Goal: Transaction & Acquisition: Download file/media

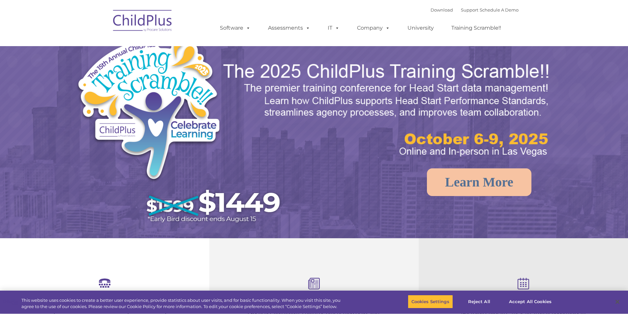
select select "MEDIUM"
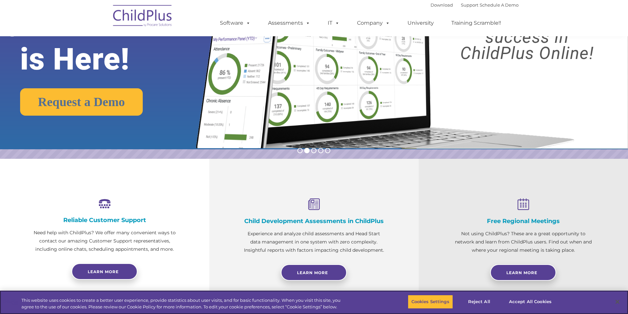
scroll to position [99, 0]
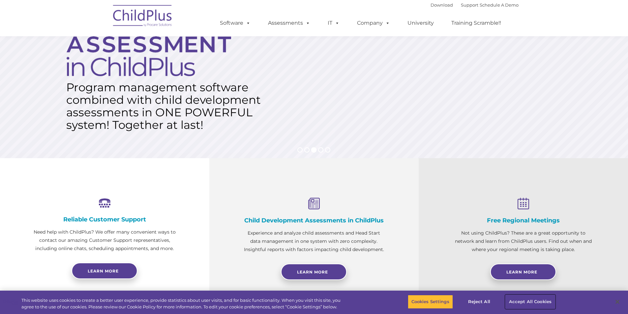
click at [526, 300] on button "Accept All Cookies" at bounding box center [530, 302] width 50 height 14
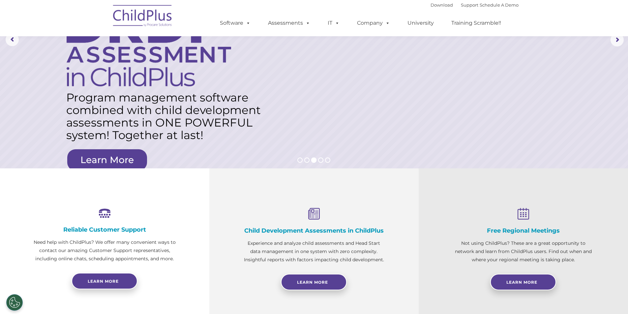
scroll to position [0, 0]
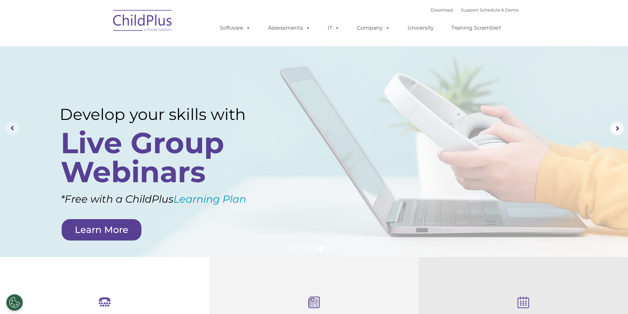
click at [14, 129] on rs-arrow at bounding box center [12, 128] width 13 height 13
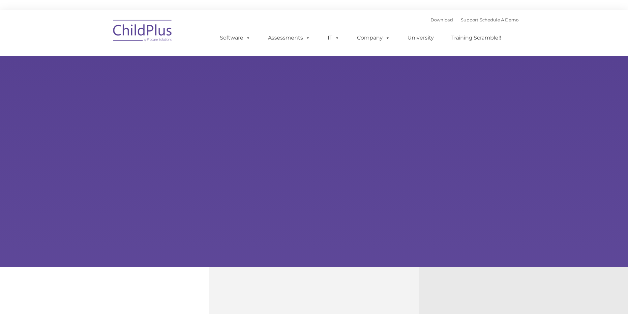
type input ""
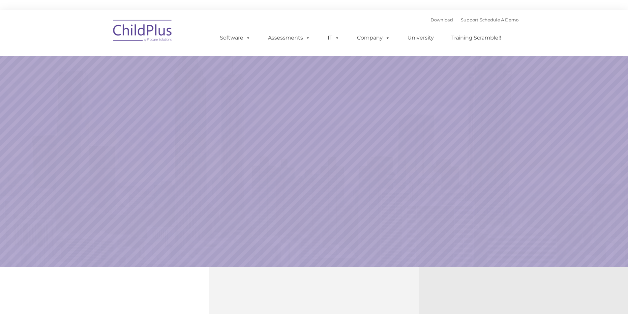
select select "MEDIUM"
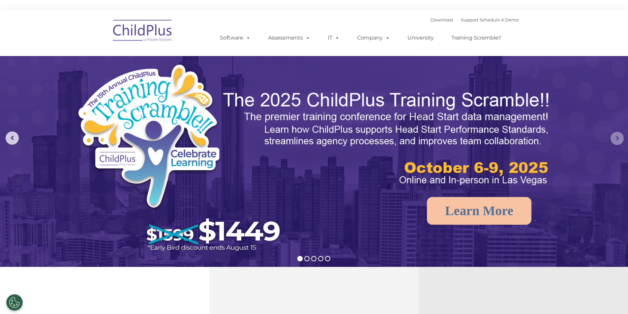
click at [616, 140] on rs-arrow at bounding box center [616, 138] width 13 height 13
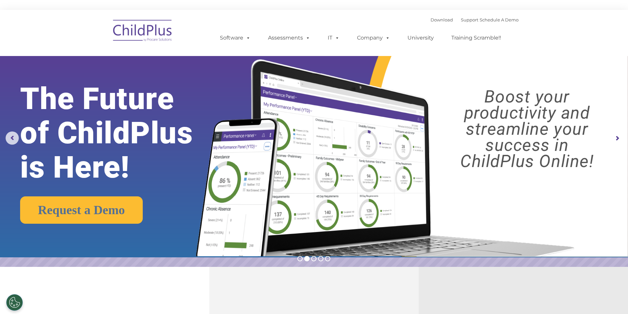
click at [616, 140] on rs-arrow at bounding box center [616, 138] width 13 height 13
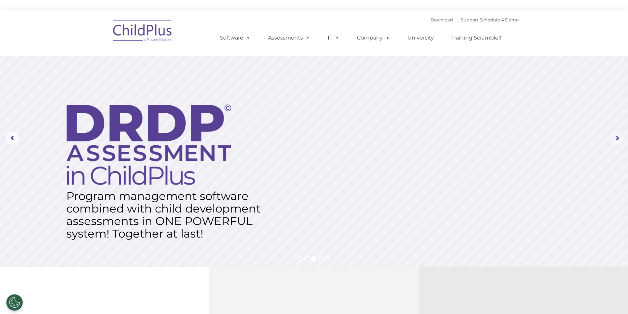
click at [616, 140] on rs-arrow at bounding box center [616, 138] width 13 height 13
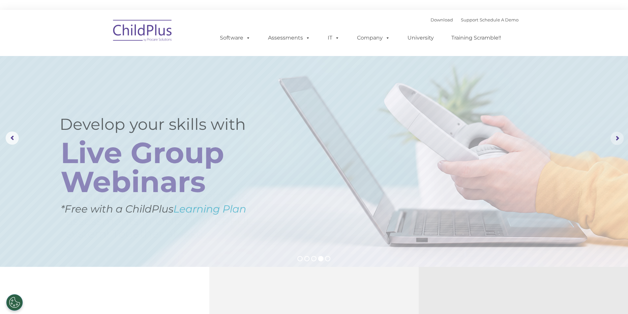
click at [616, 140] on rs-arrow at bounding box center [616, 138] width 13 height 13
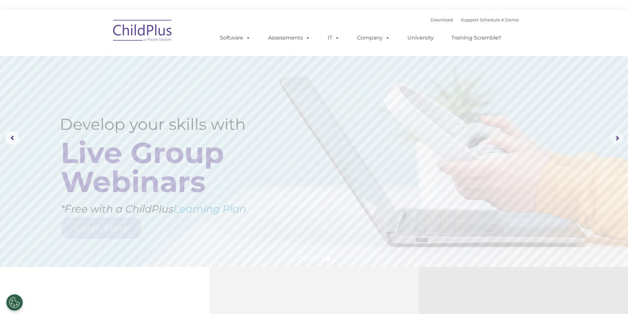
click at [616, 140] on rs-arrow at bounding box center [616, 138] width 13 height 13
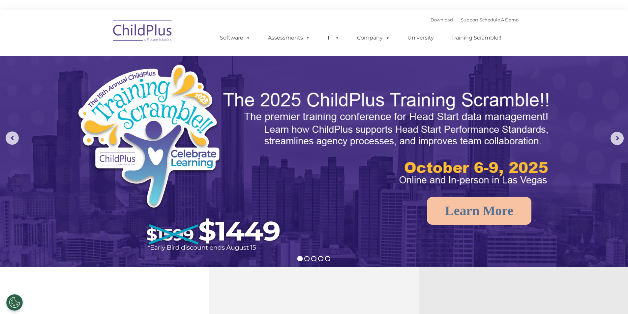
click at [431, 23] on div "Download Support | Schedule A Demo " at bounding box center [474, 20] width 88 height 10
click at [438, 20] on link "Download" at bounding box center [441, 19] width 22 height 5
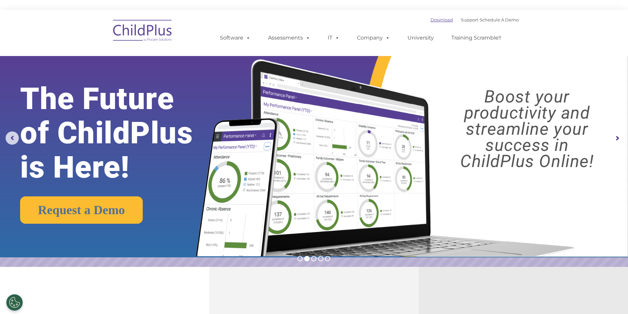
click at [441, 21] on link "Download" at bounding box center [441, 19] width 22 height 5
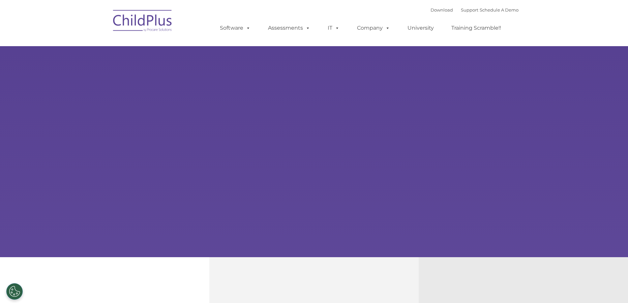
select select "MEDIUM"
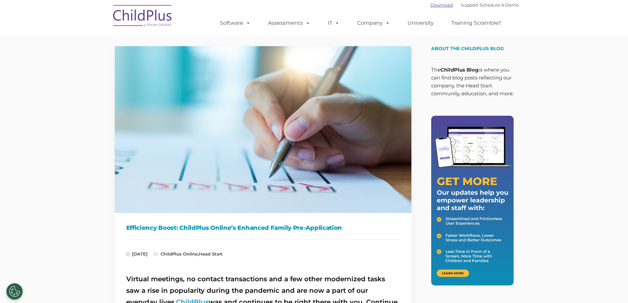
click at [430, 5] on link "Download" at bounding box center [441, 4] width 22 height 5
